Goal: Task Accomplishment & Management: Manage account settings

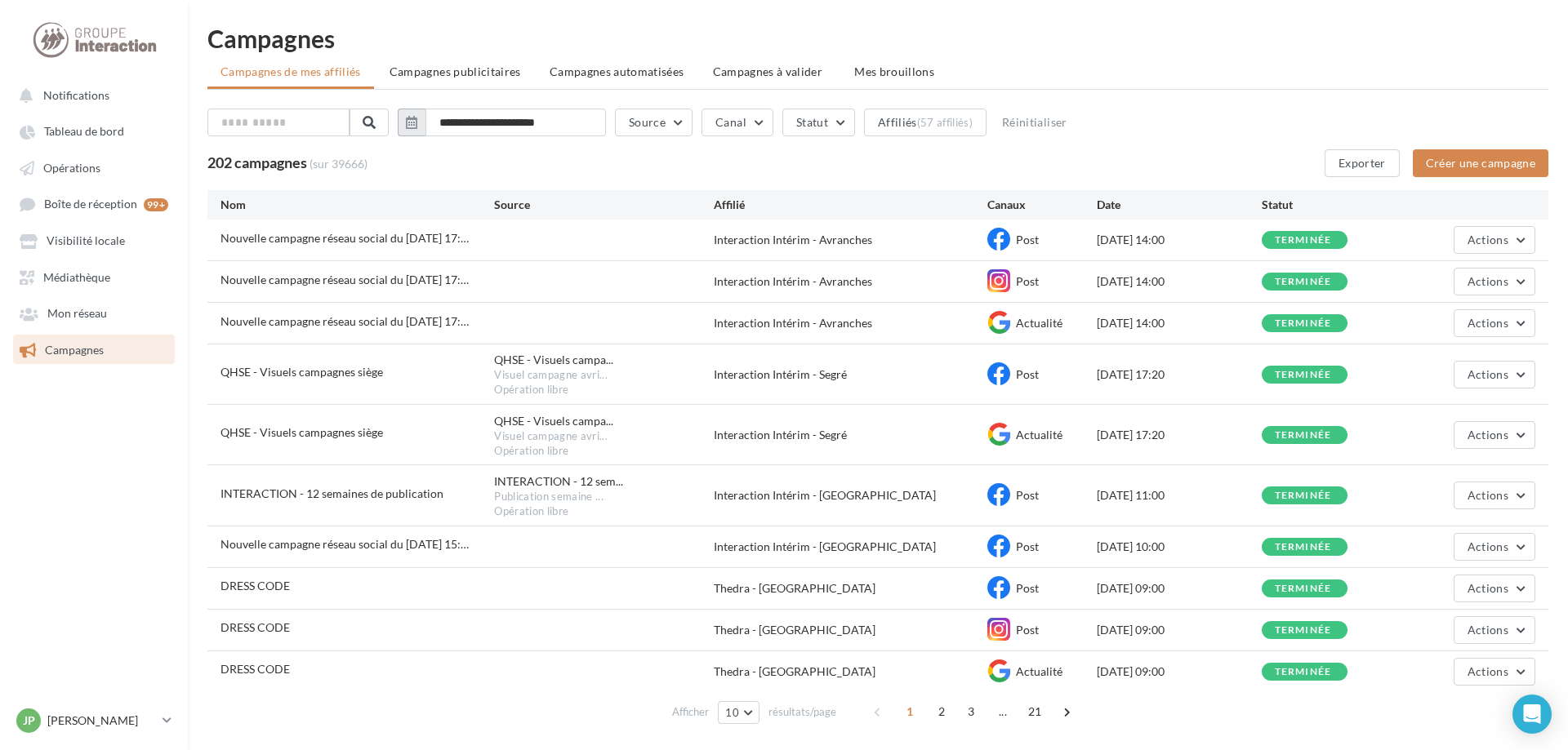
click at [417, 125] on icon "button" at bounding box center [411, 122] width 12 height 13
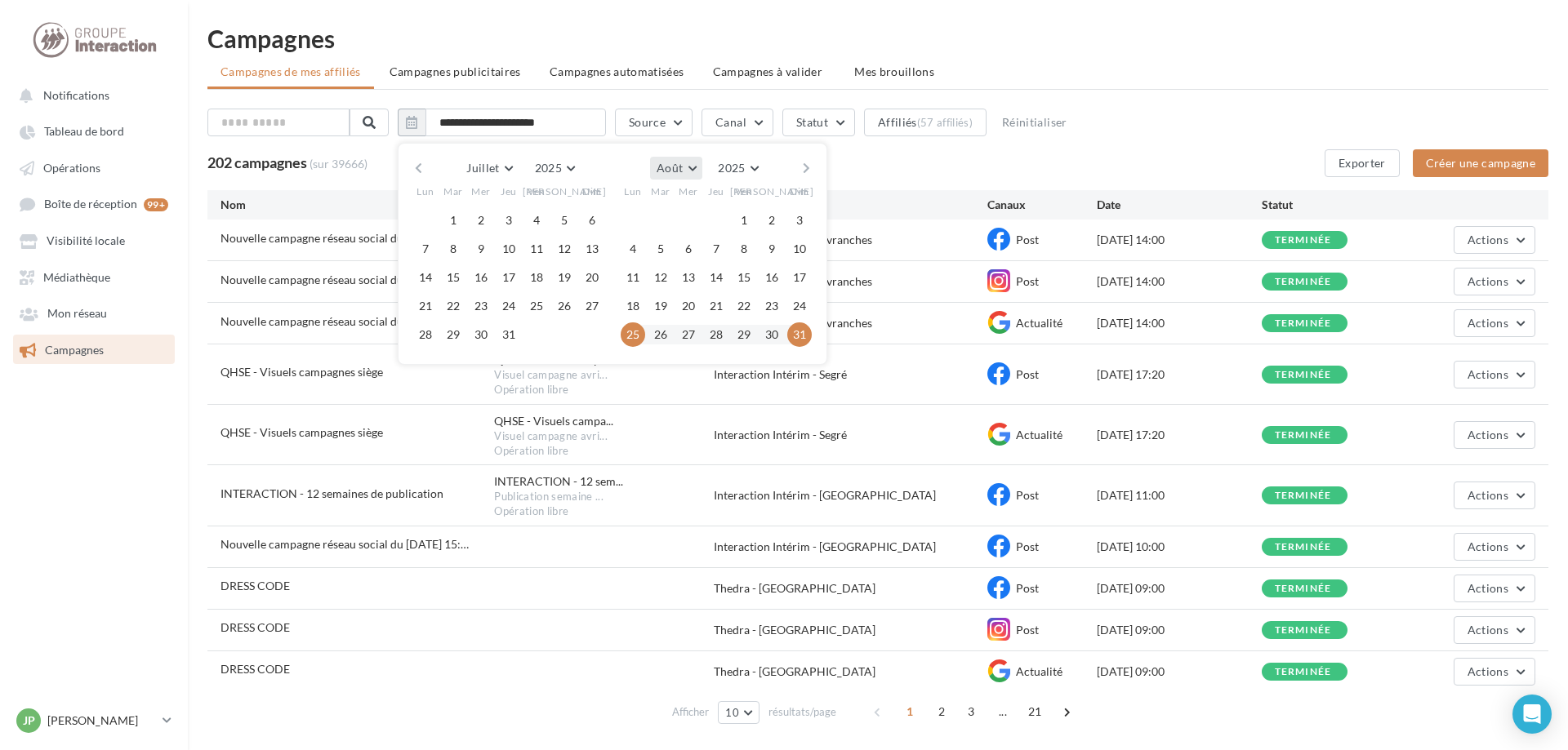
click at [702, 169] on button "Août" at bounding box center [676, 168] width 52 height 23
click at [708, 260] on span "Septembre" at bounding box center [690, 262] width 55 height 13
click at [645, 222] on button "1" at bounding box center [632, 220] width 24 height 24
click at [812, 222] on button "7" at bounding box center [799, 220] width 24 height 24
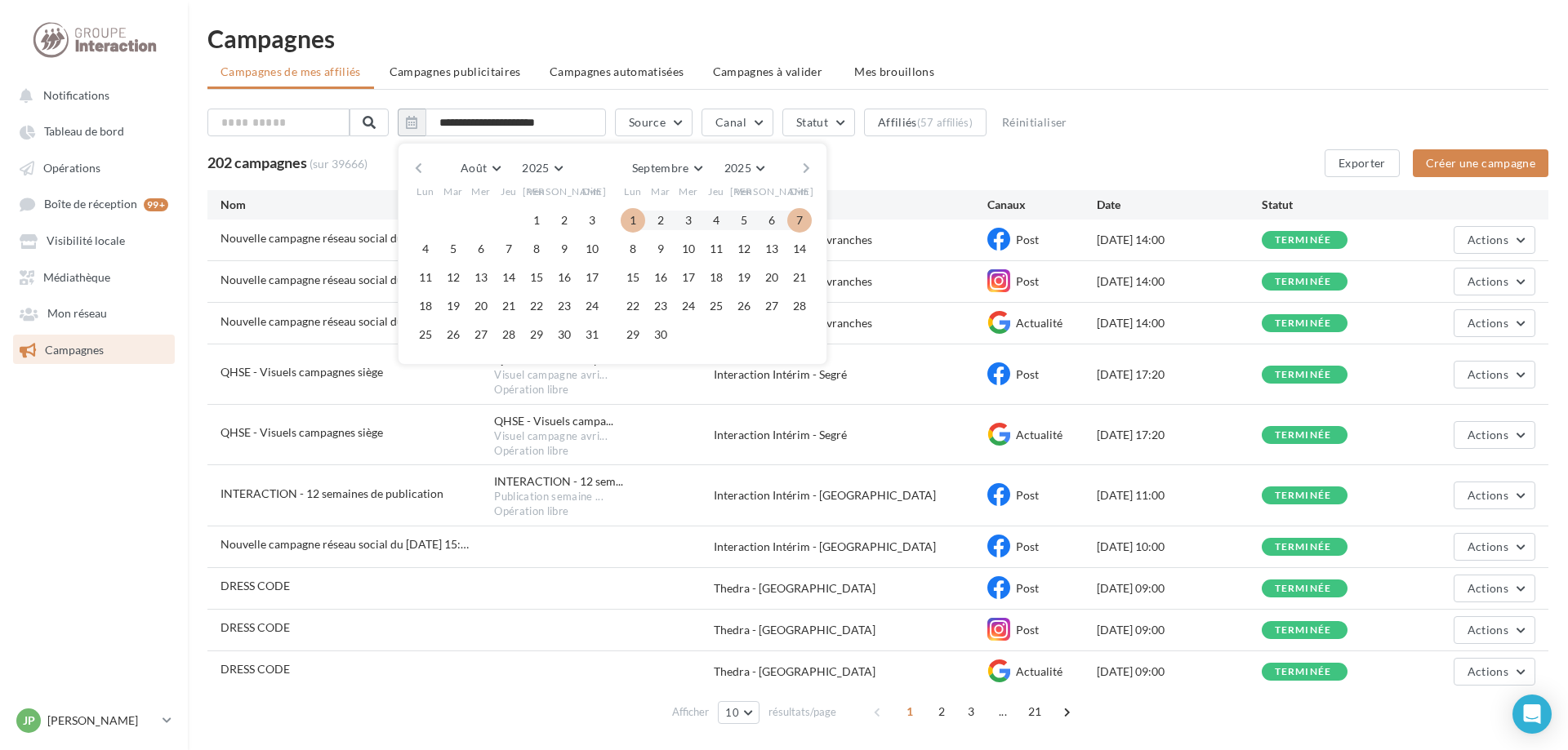
type input "**********"
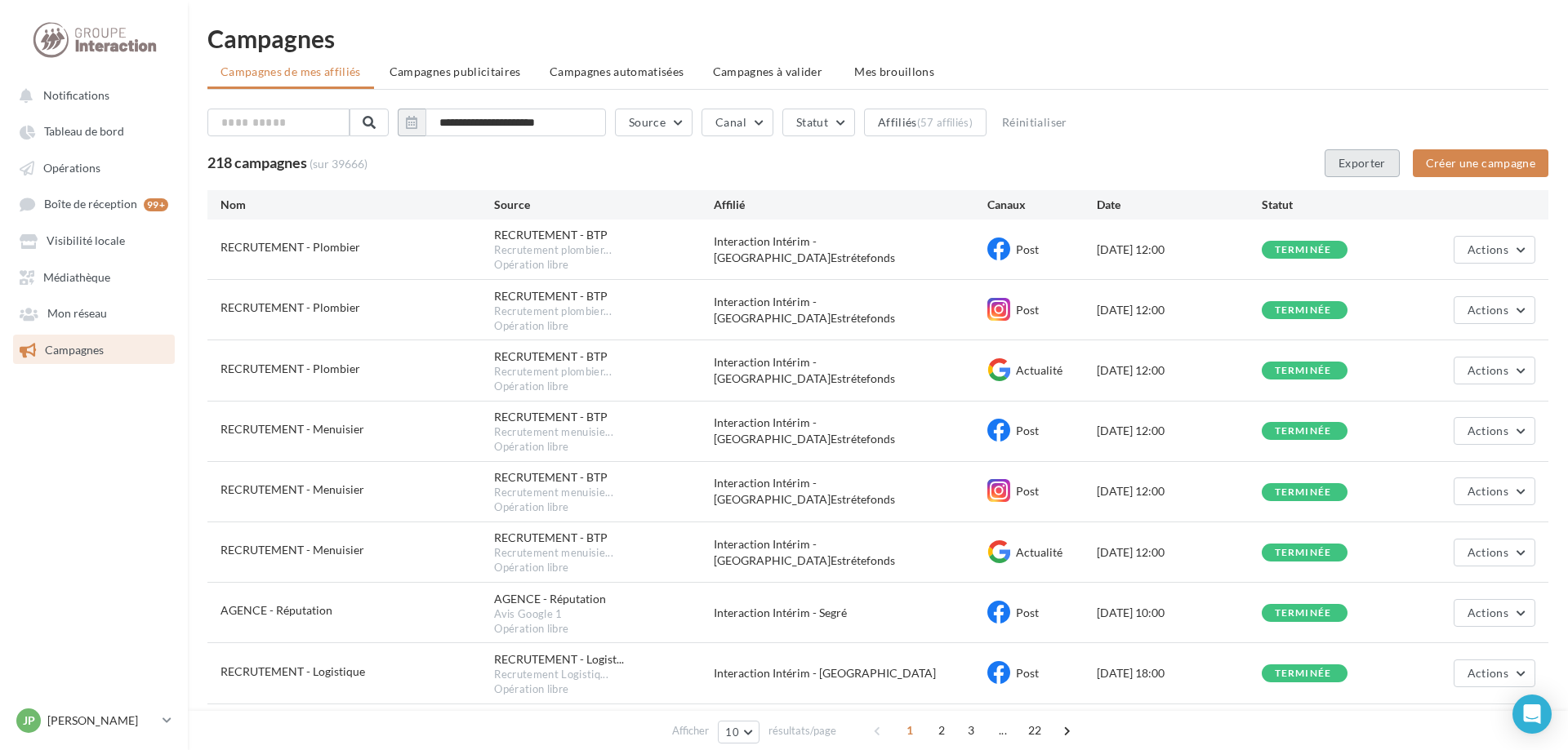
click at [1361, 163] on button "Exporter" at bounding box center [1361, 163] width 75 height 28
drag, startPoint x: 81, startPoint y: 144, endPoint x: 74, endPoint y: 169, distance: 26.0
click at [81, 145] on link "Tableau de bord" at bounding box center [94, 131] width 169 height 29
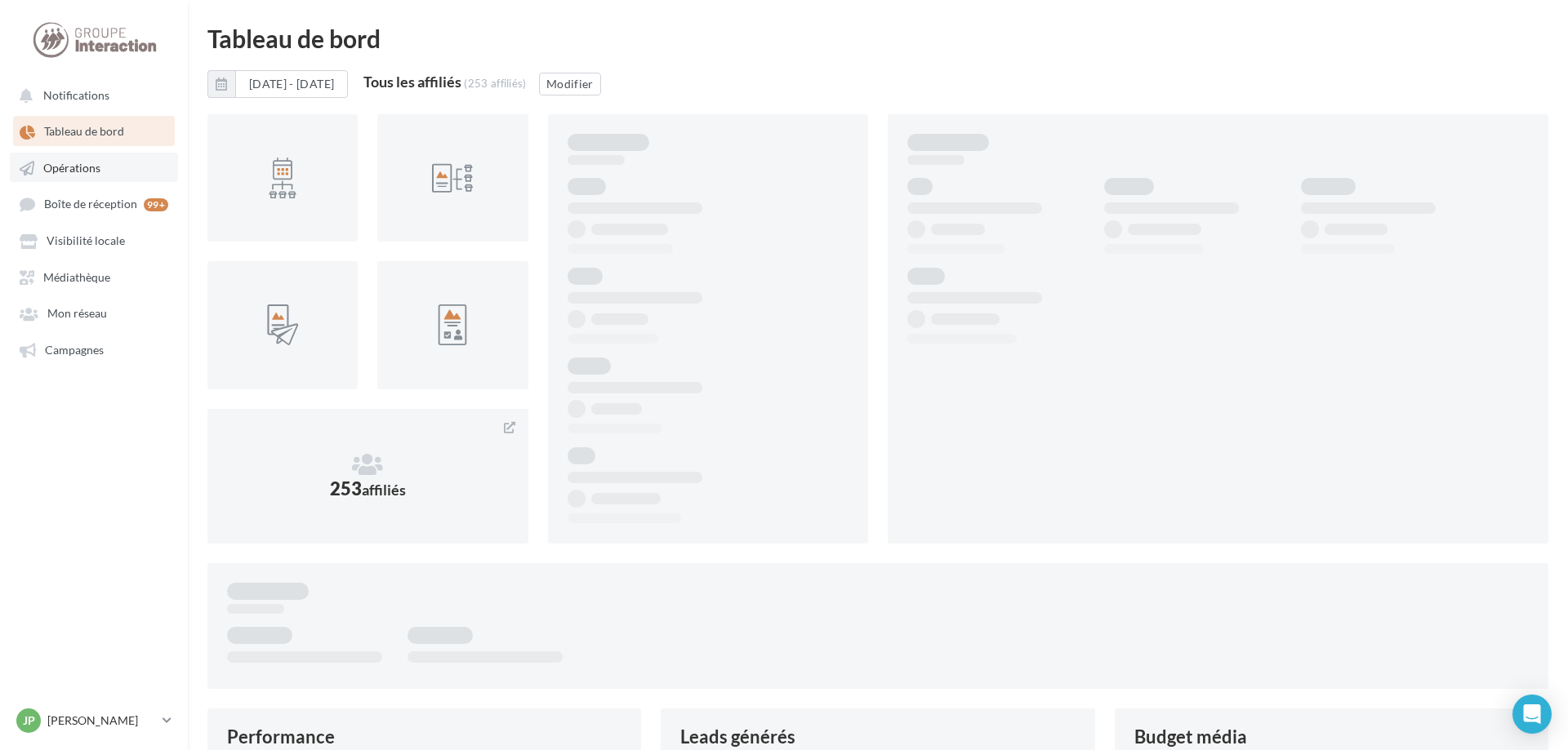
click at [74, 169] on span "Opérations" at bounding box center [72, 168] width 57 height 13
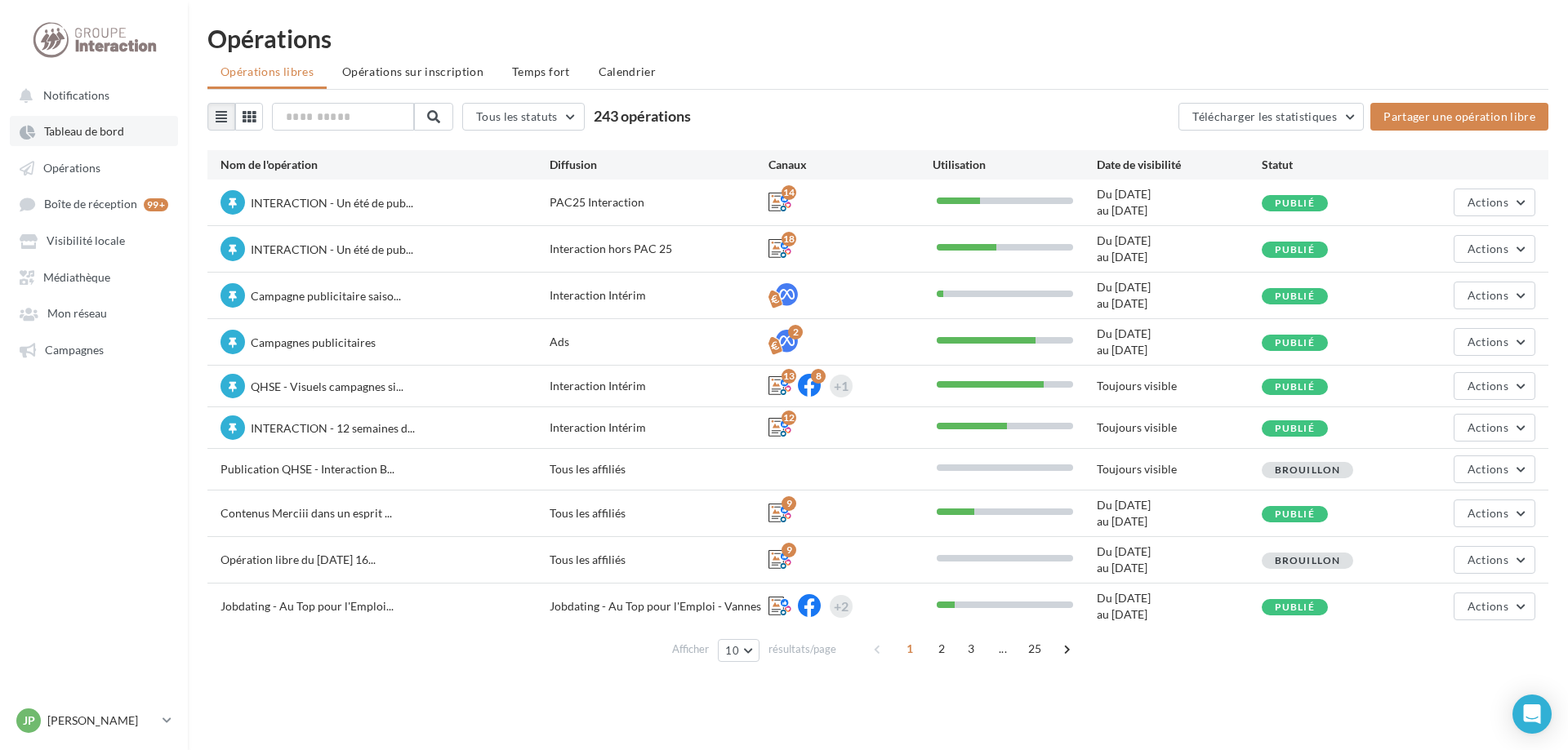
click at [86, 134] on span "Tableau de bord" at bounding box center [83, 131] width 80 height 13
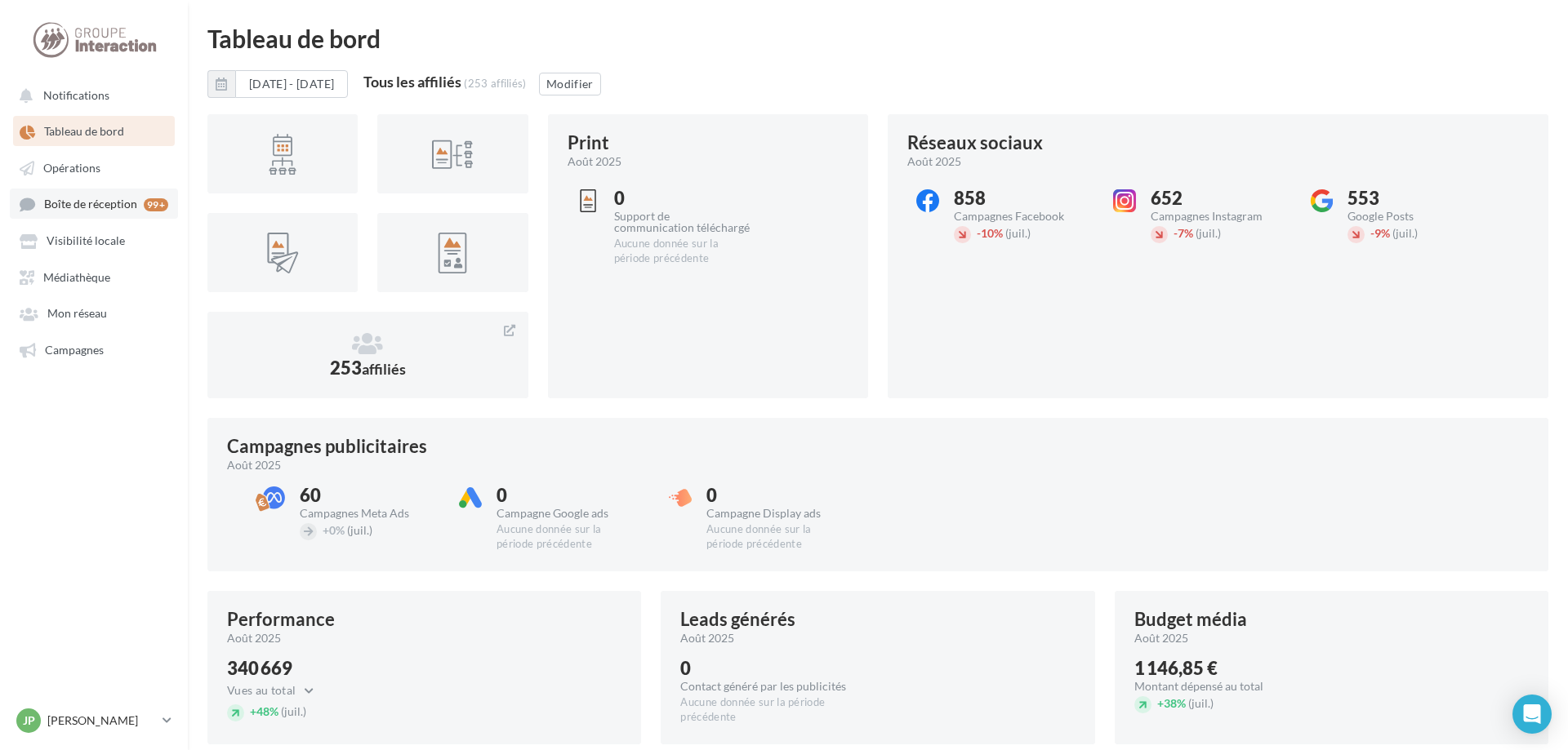
click at [104, 212] on span "Boîte de réception" at bounding box center [90, 204] width 93 height 13
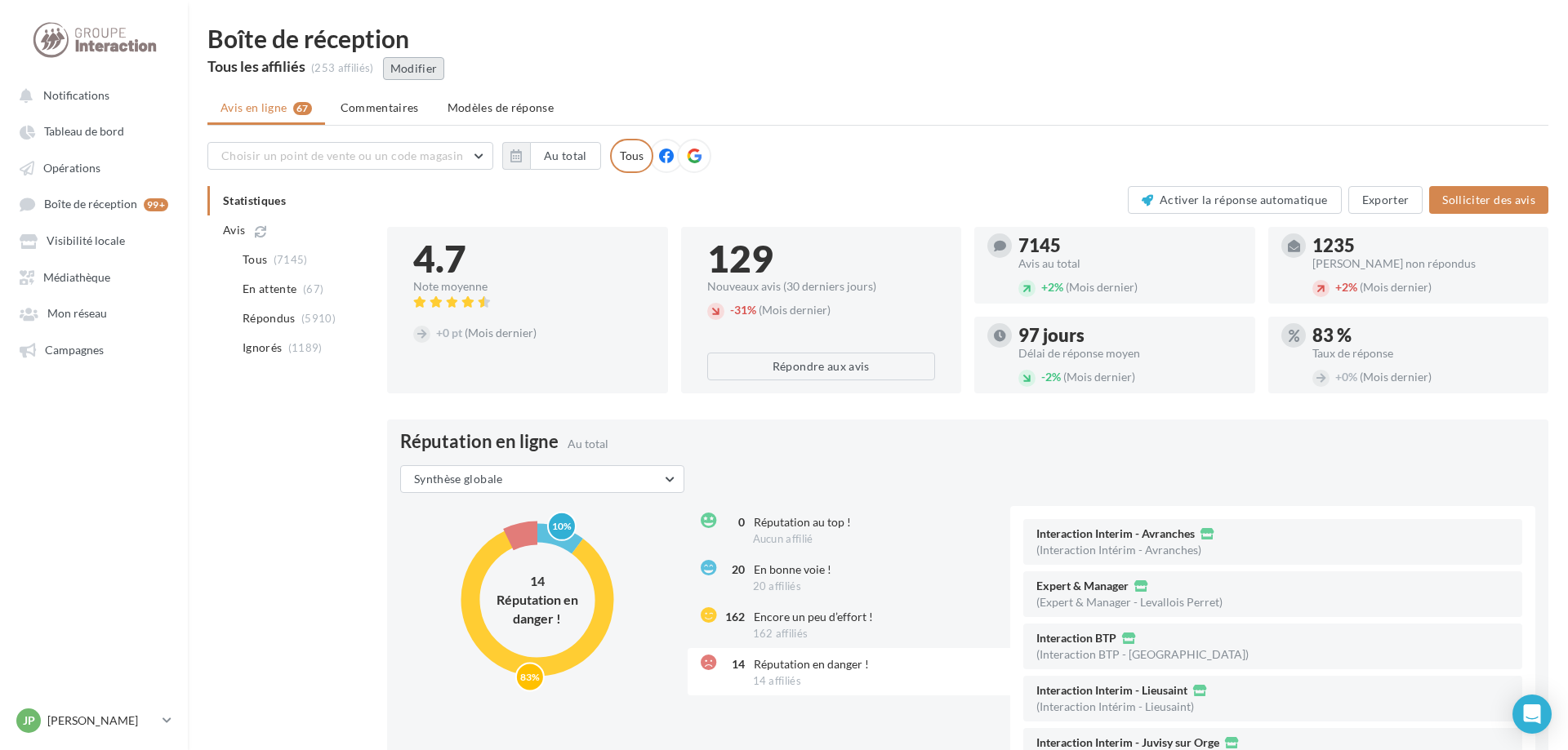
click at [417, 65] on button "Modifier" at bounding box center [414, 68] width 62 height 23
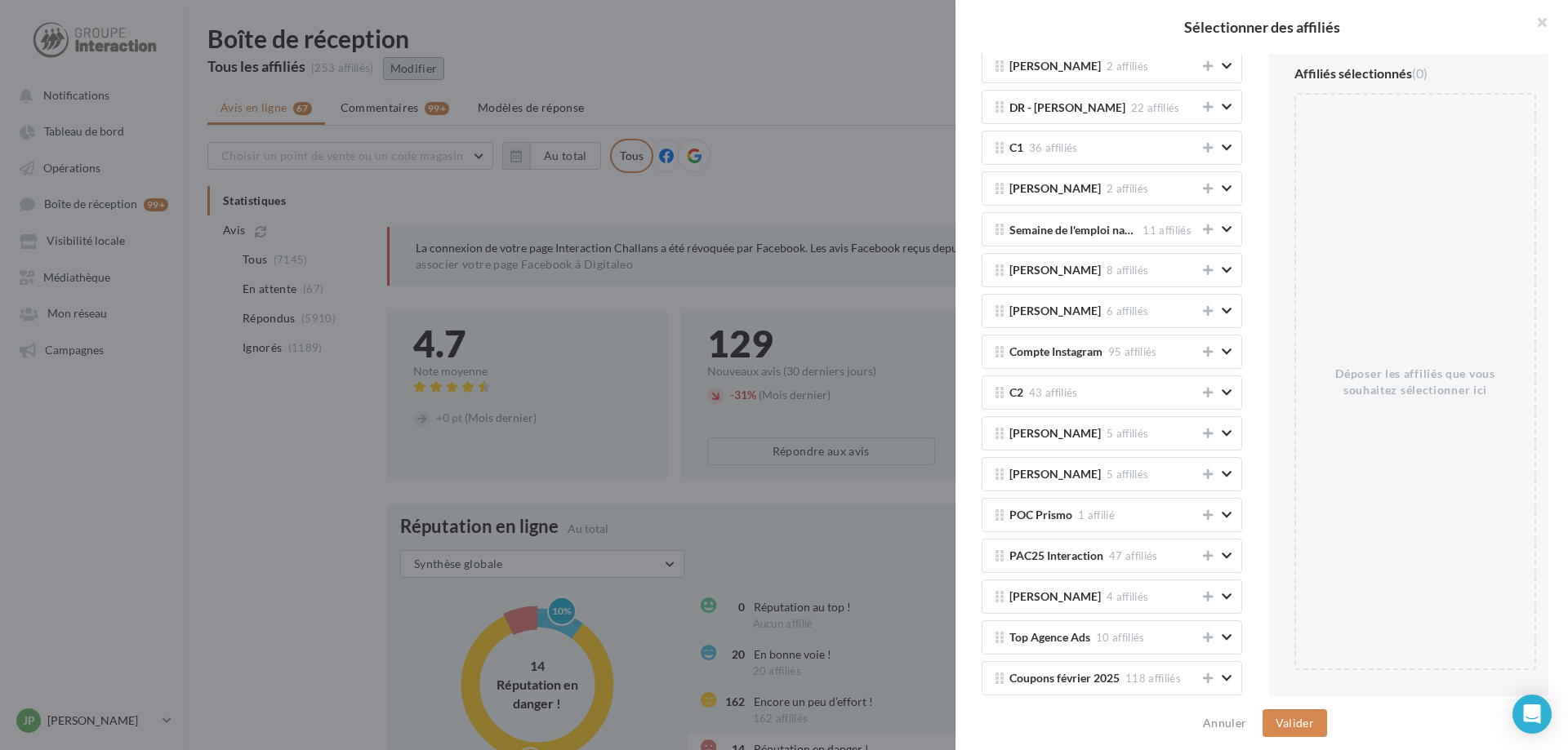
scroll to position [2658, 0]
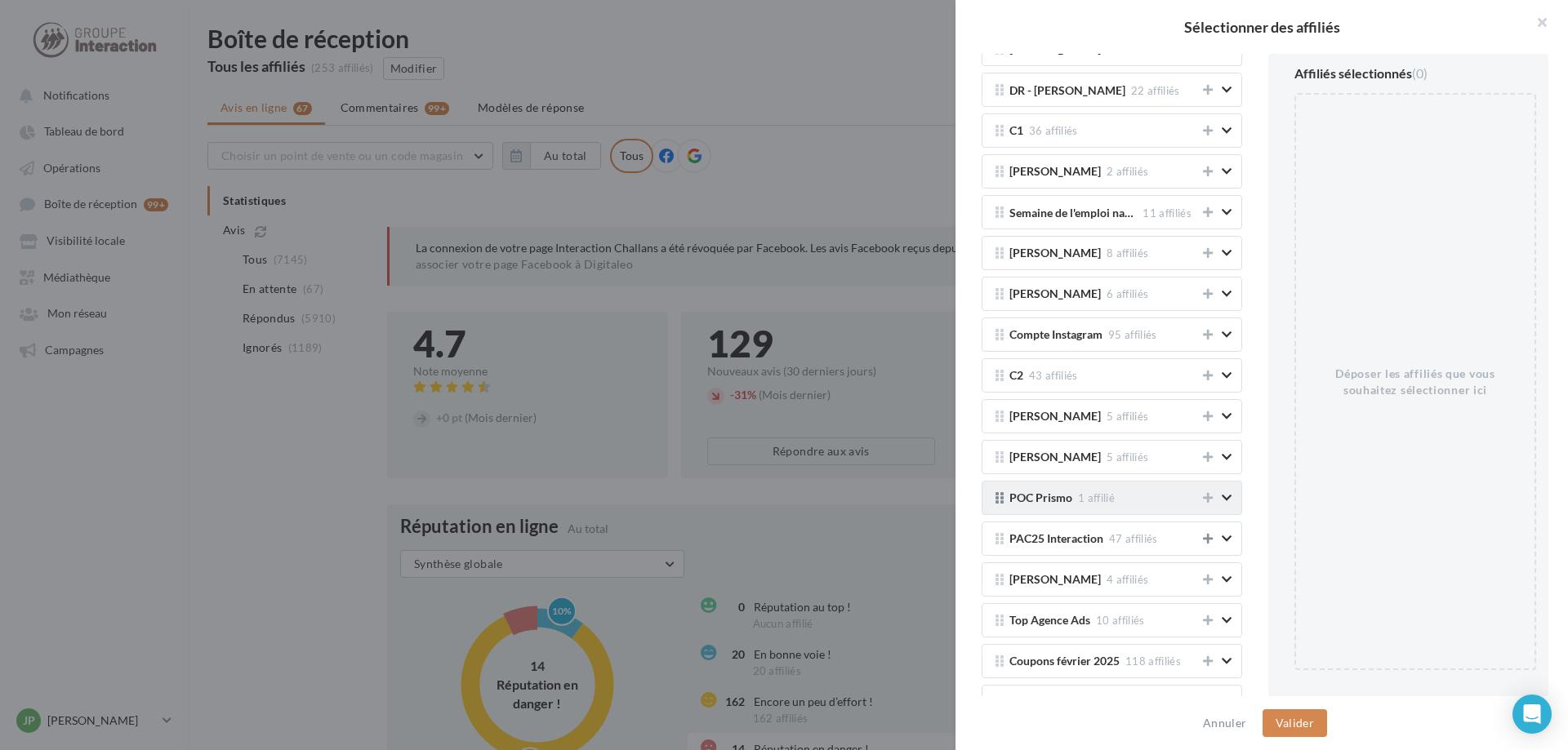
drag, startPoint x: 1208, startPoint y: 541, endPoint x: 1155, endPoint y: 508, distance: 62.4
click at [1210, 542] on icon at bounding box center [1208, 539] width 10 height 12
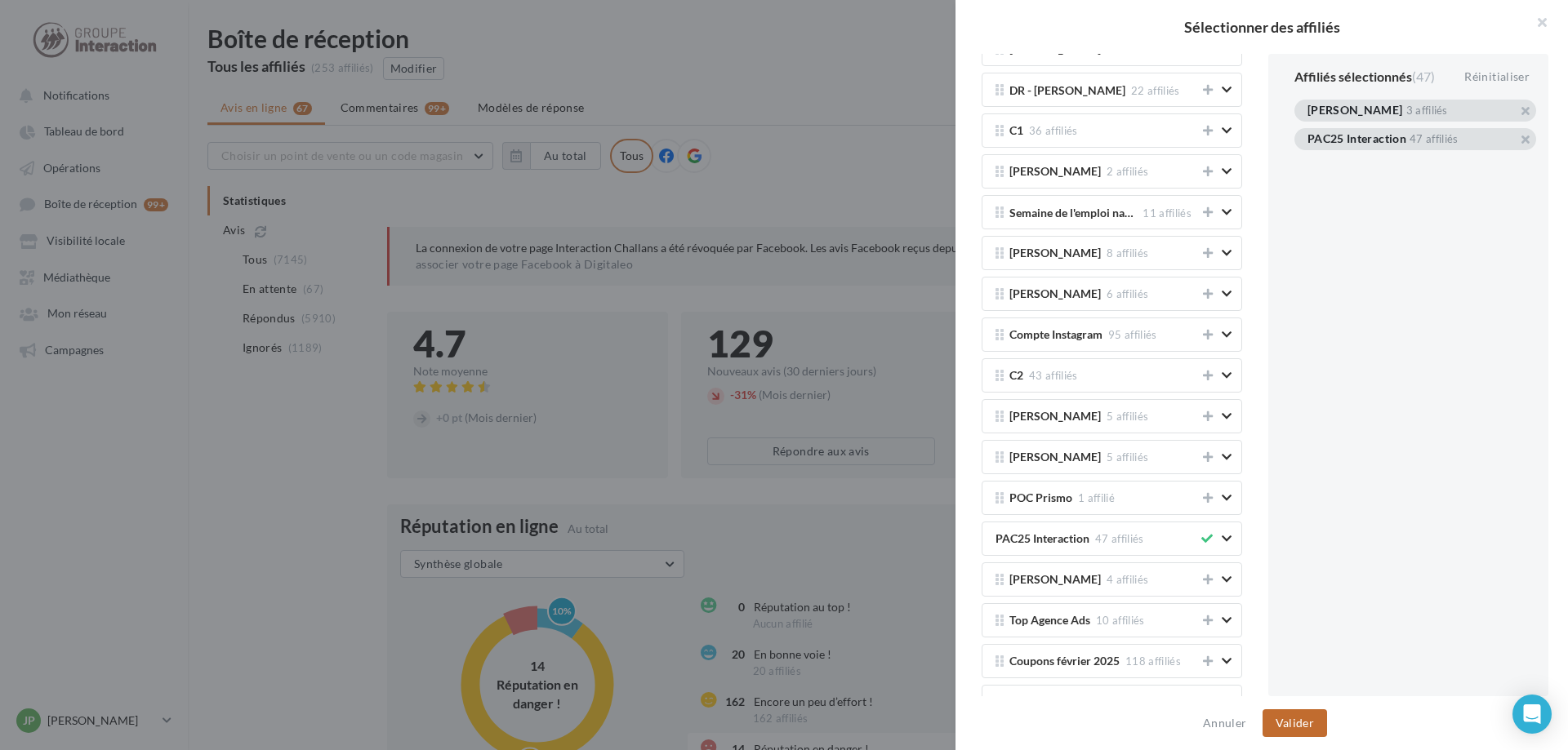
click at [1305, 727] on button "Valider" at bounding box center [1295, 723] width 65 height 28
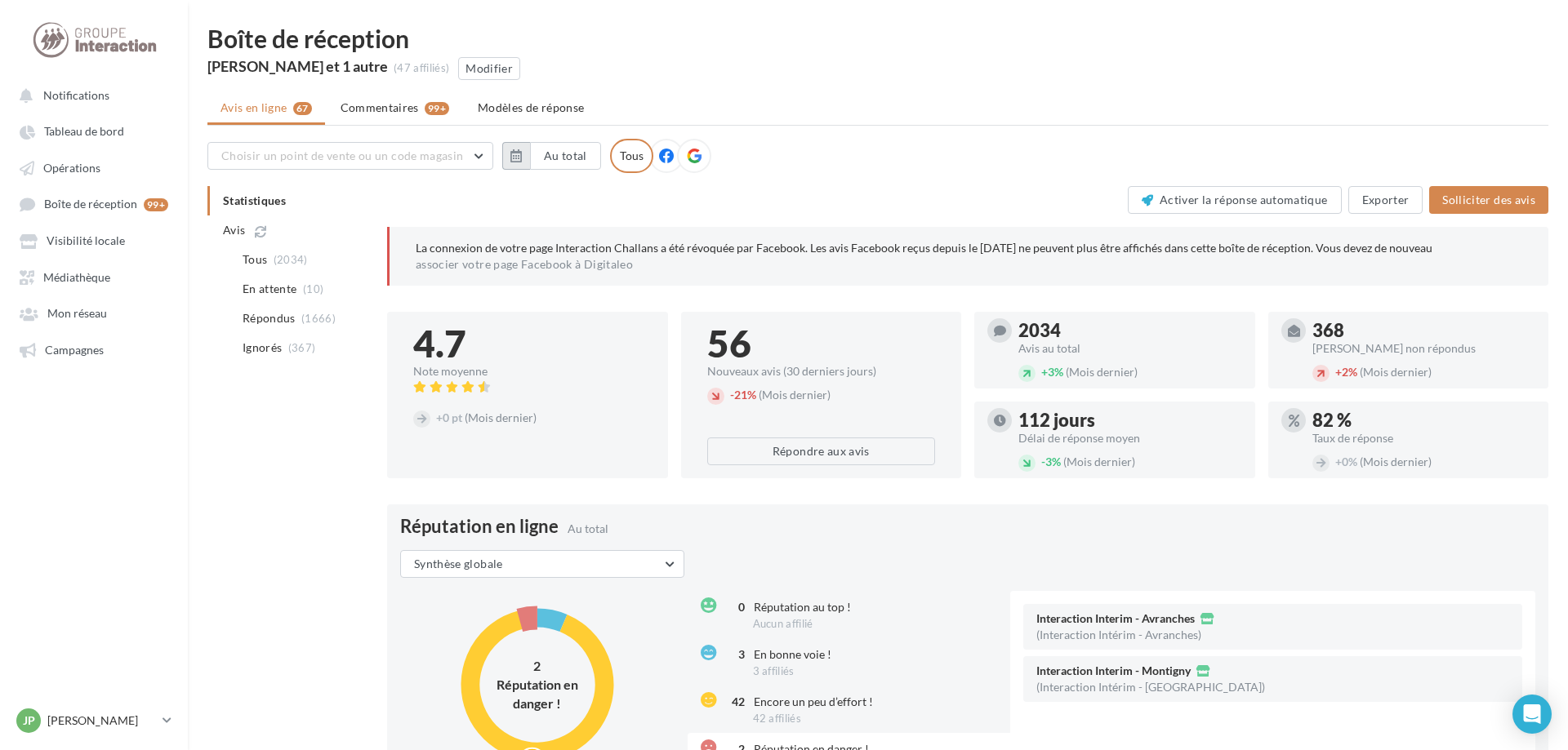
click at [513, 154] on icon "button" at bounding box center [516, 155] width 12 height 13
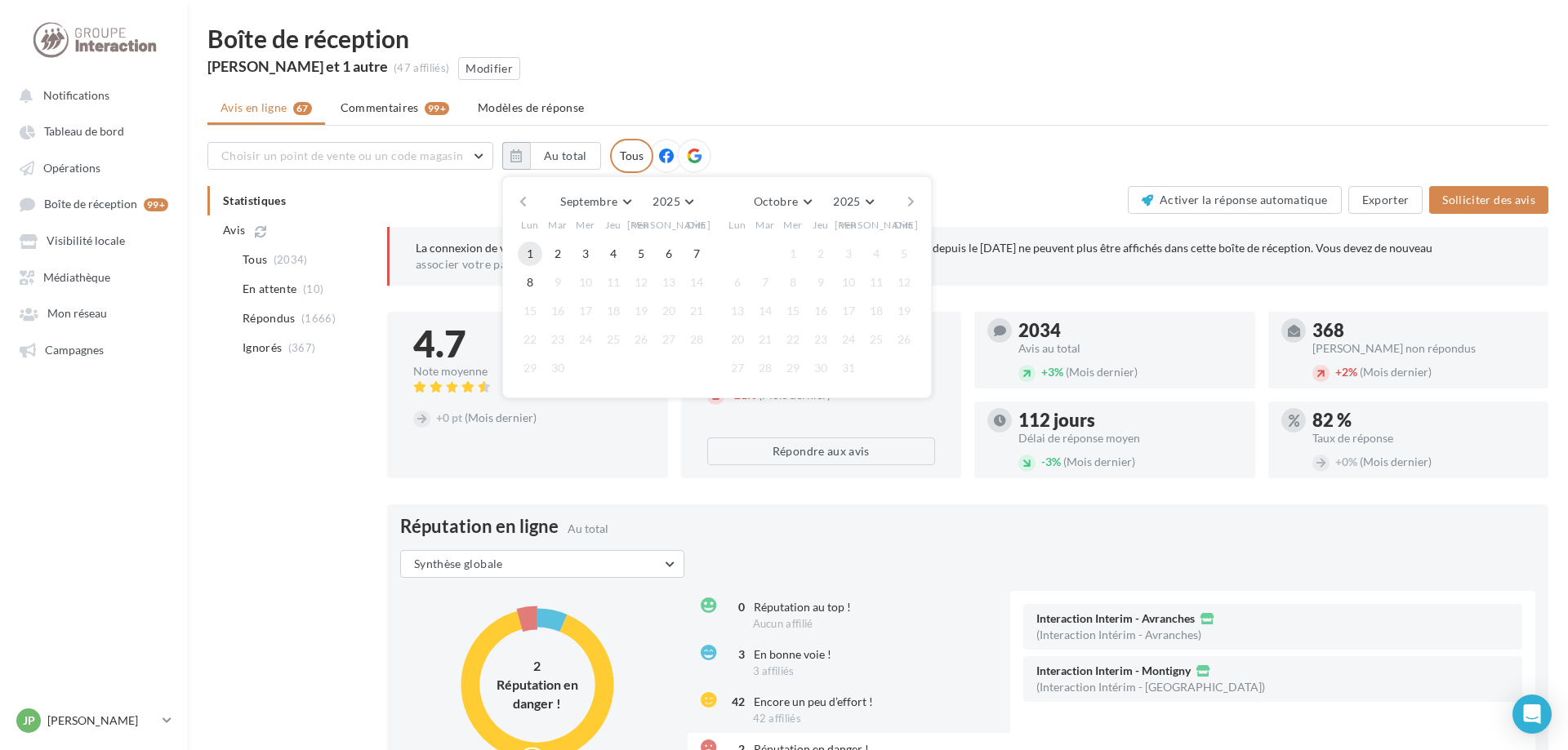
click at [528, 263] on button "1" at bounding box center [529, 254] width 24 height 24
click at [697, 255] on button "7" at bounding box center [696, 254] width 24 height 24
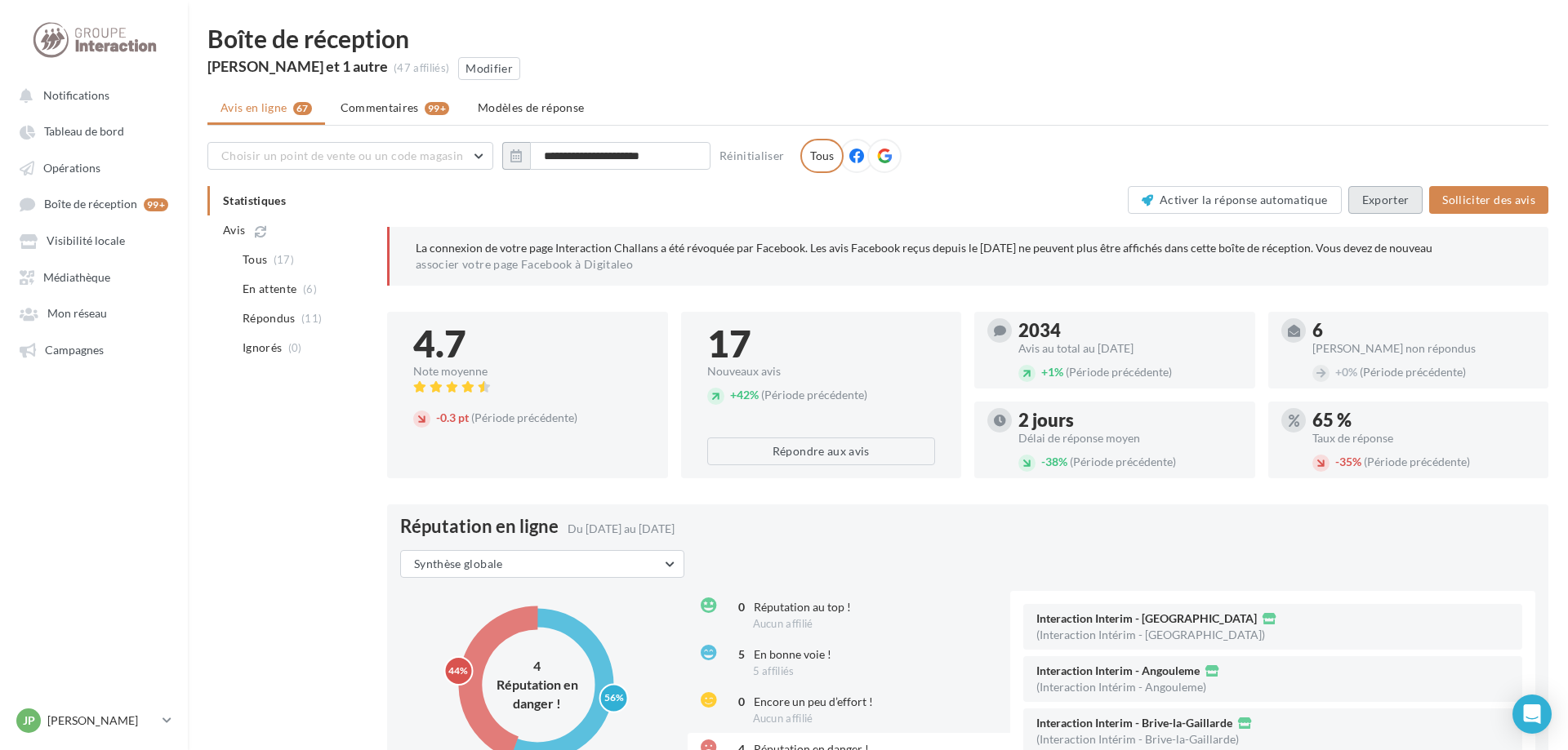
click at [1388, 197] on button "Exporter" at bounding box center [1385, 200] width 75 height 28
